Goal: Information Seeking & Learning: Learn about a topic

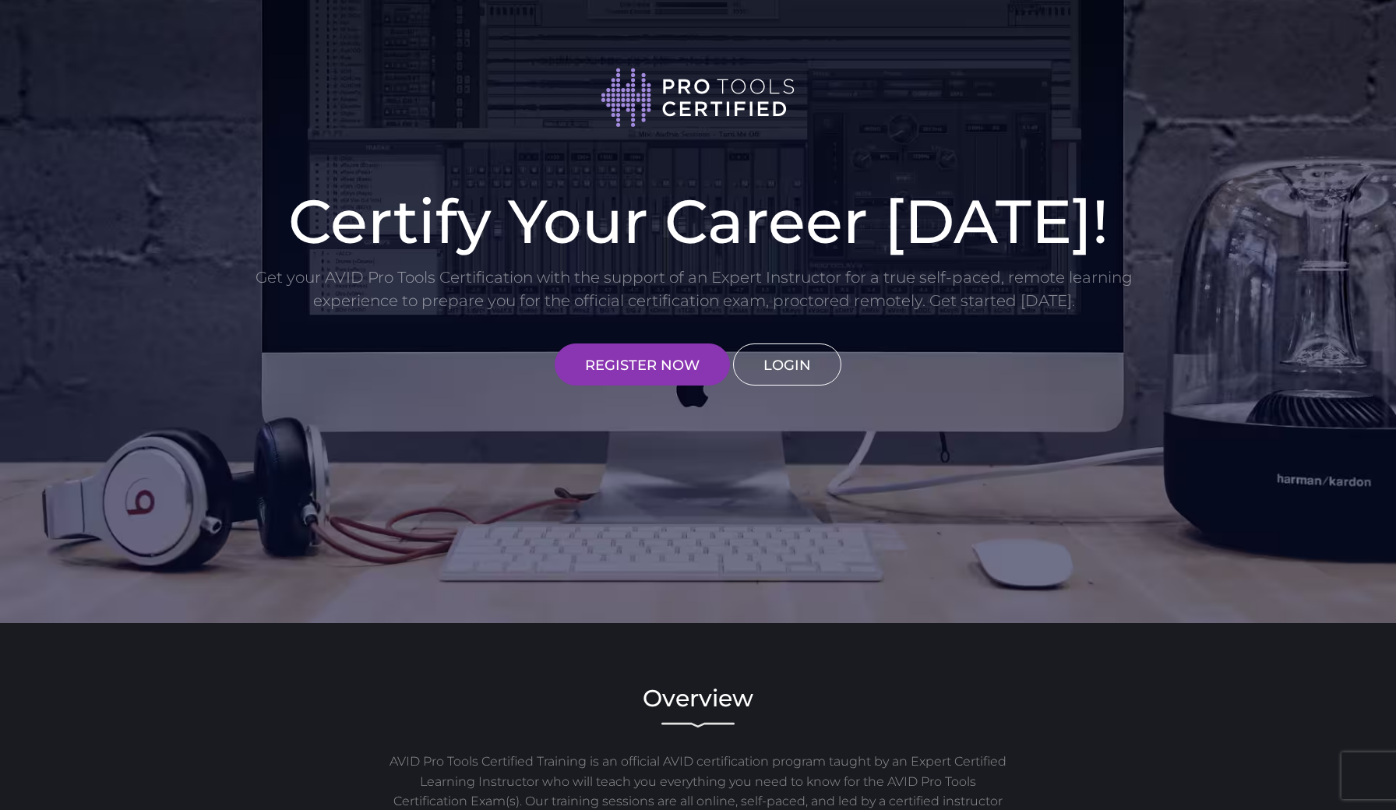
click at [798, 362] on link "LOGIN" at bounding box center [787, 365] width 108 height 42
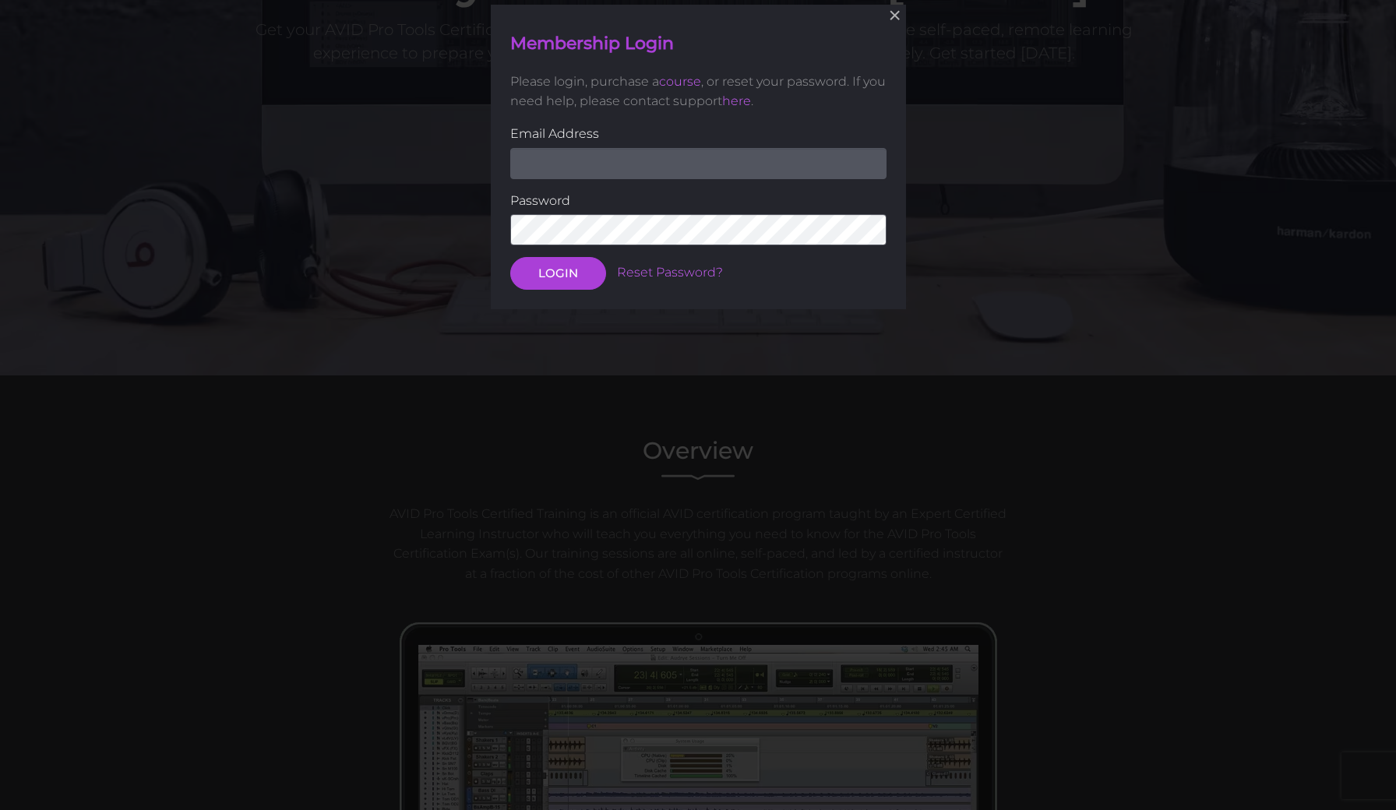
scroll to position [249, 0]
click at [640, 175] on input "email" at bounding box center [698, 162] width 376 height 31
type input "crwwoodard@gmail.com"
click at [557, 272] on button "LOGIN" at bounding box center [558, 273] width 96 height 33
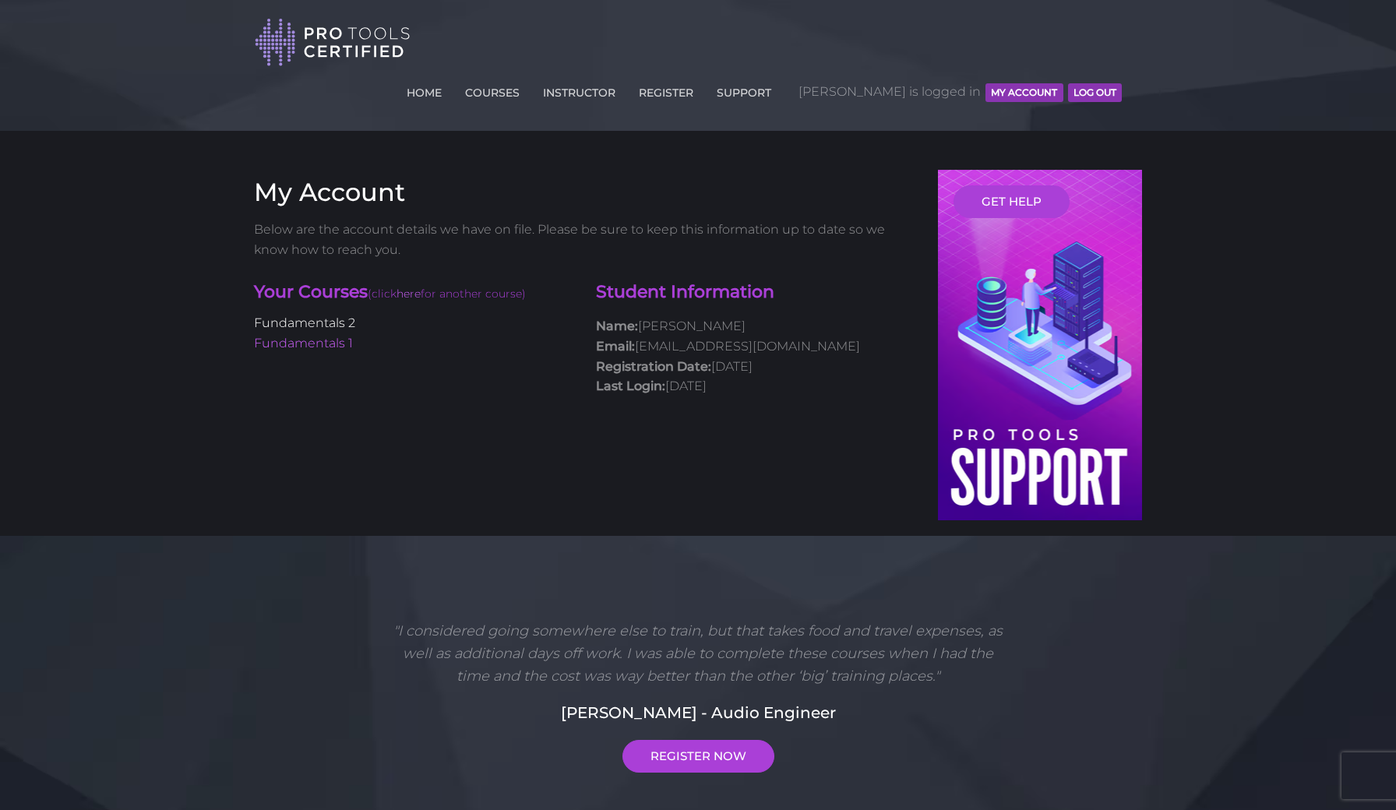
click at [344, 319] on link "Fundamentals 2" at bounding box center [304, 323] width 101 height 15
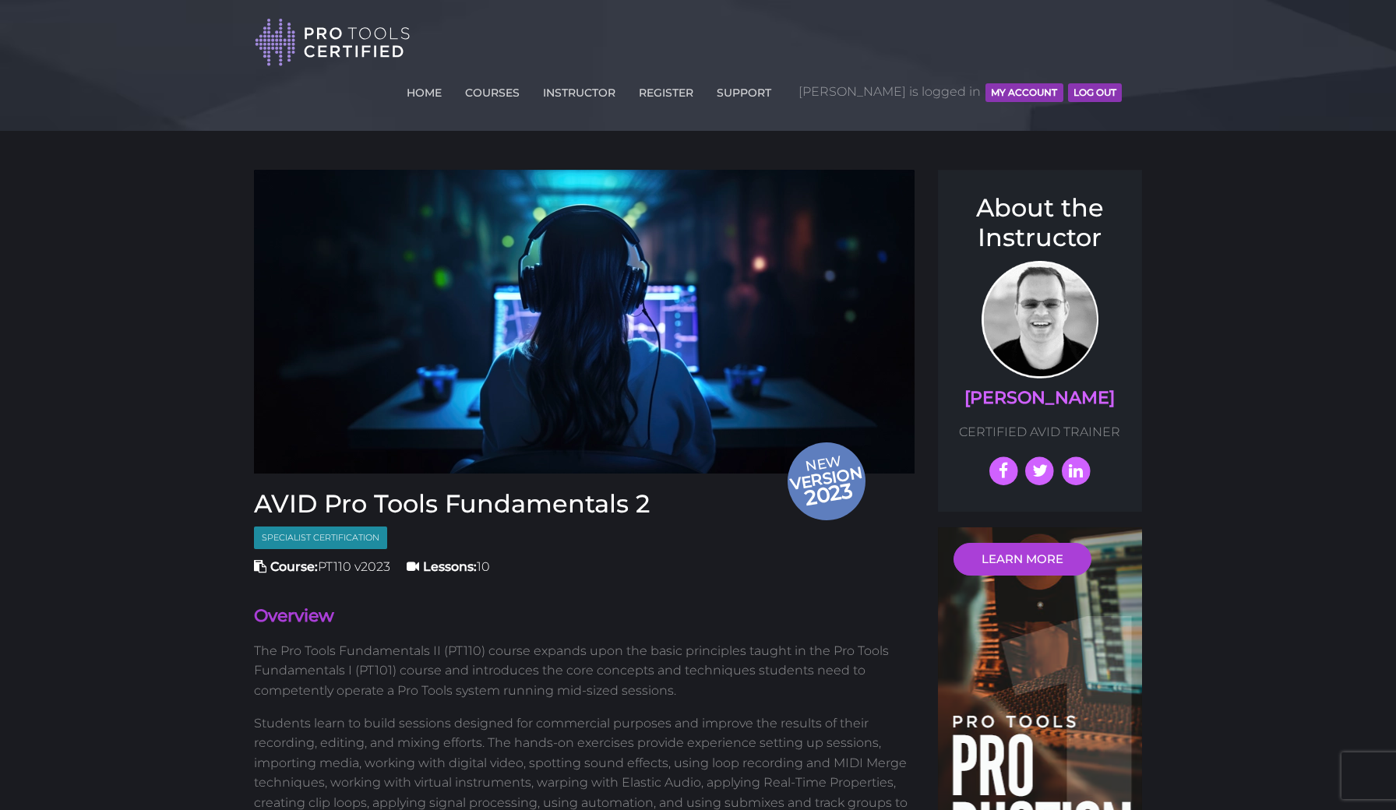
click at [344, 319] on img at bounding box center [584, 322] width 661 height 304
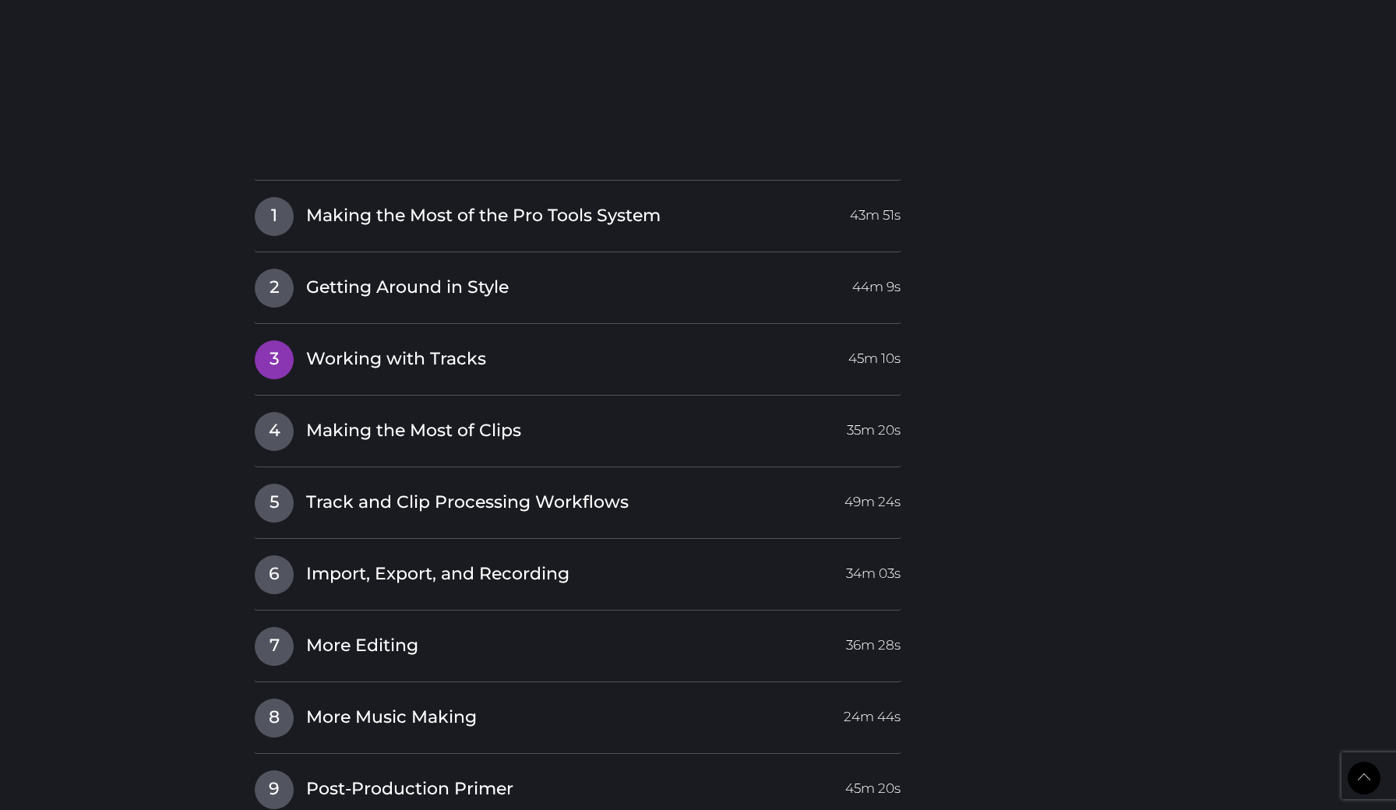
scroll to position [1957, 0]
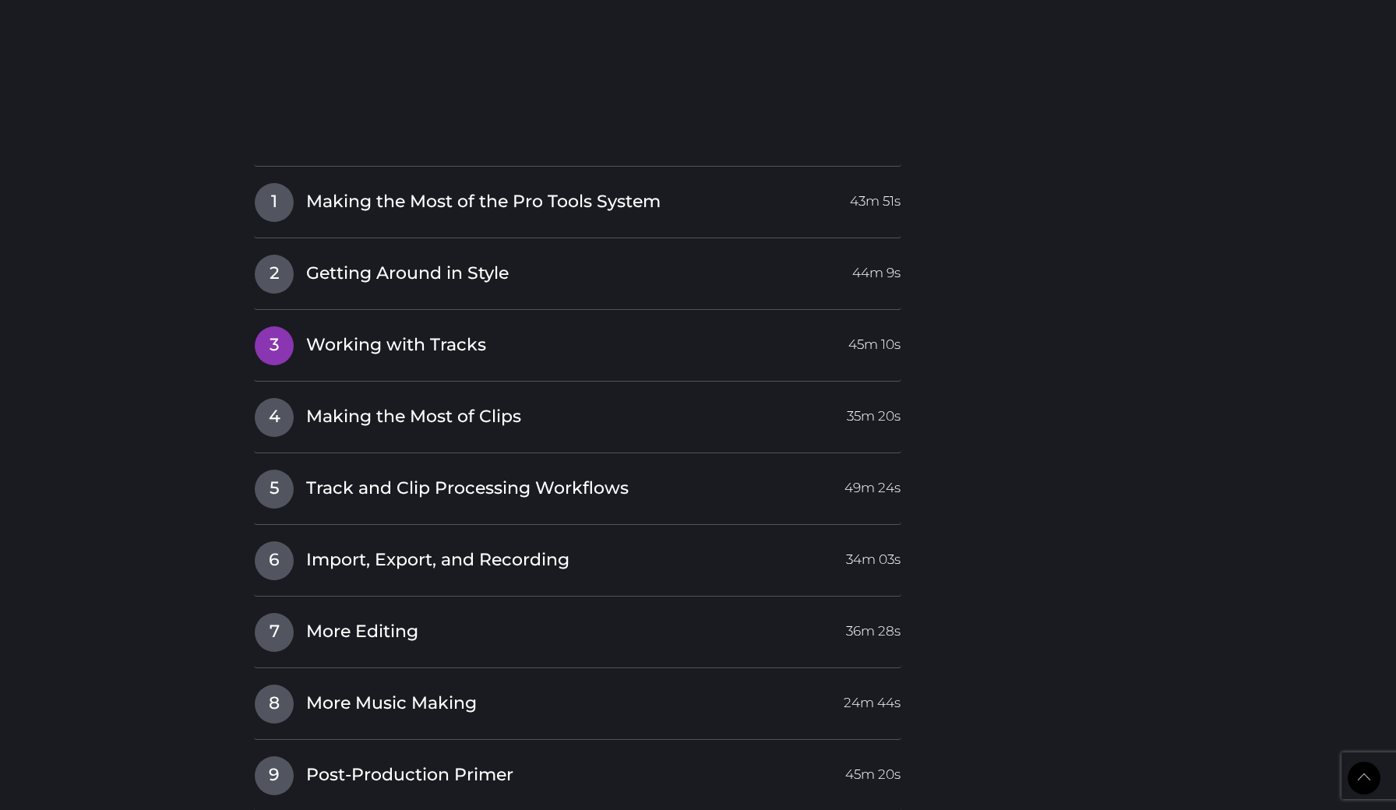
click at [285, 327] on span "3" at bounding box center [274, 345] width 39 height 39
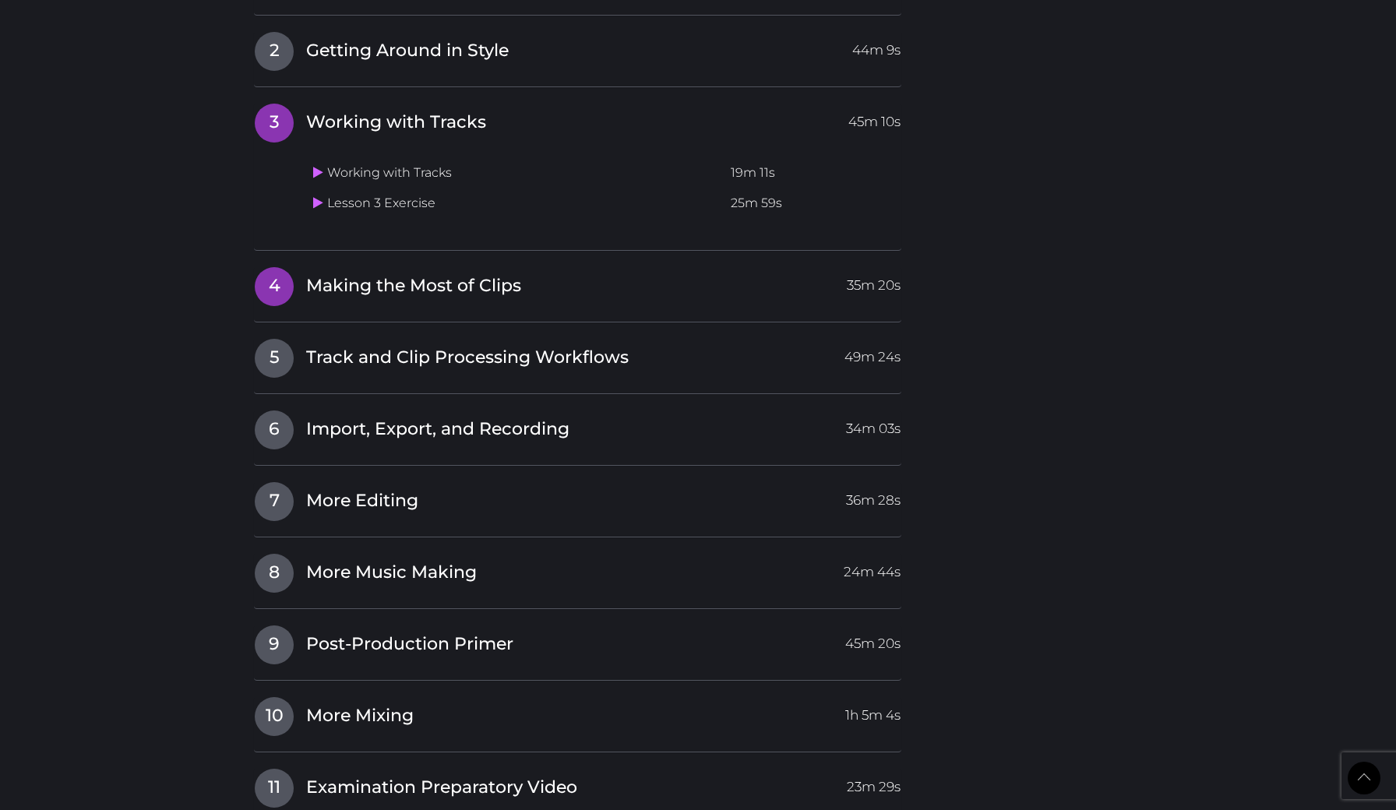
scroll to position [1809, 0]
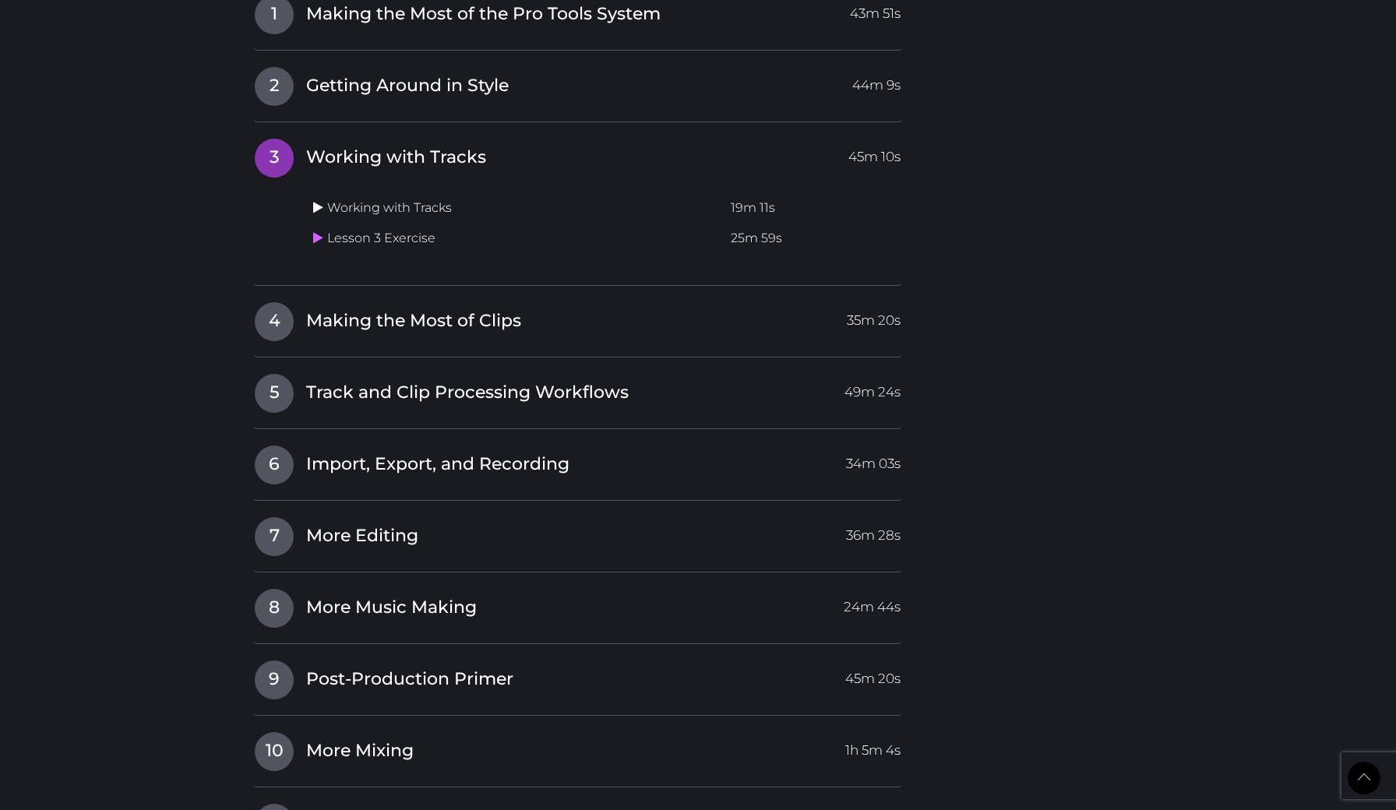
click at [318, 201] on icon at bounding box center [318, 207] width 10 height 12
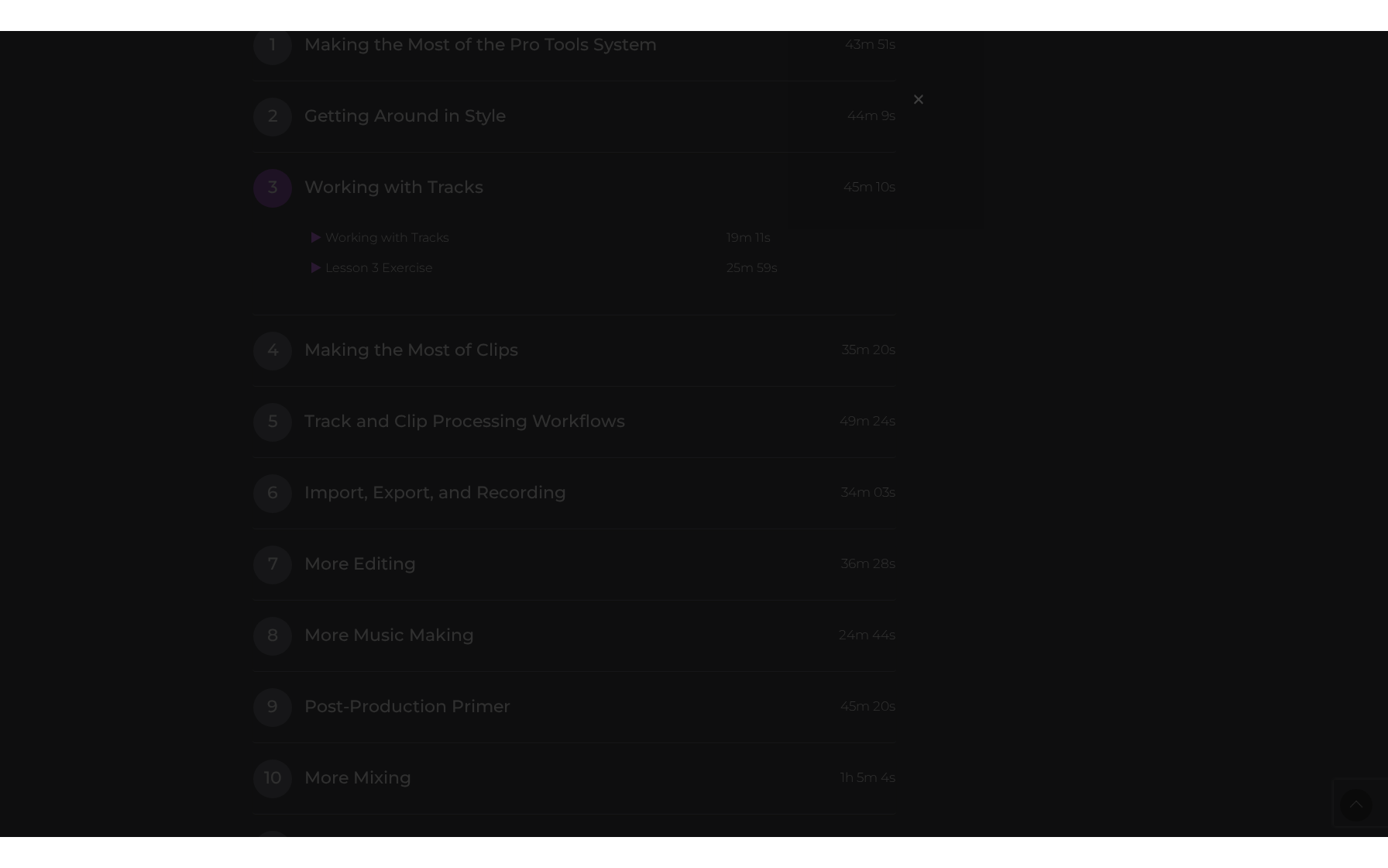
scroll to position [0, 0]
